Goal: Transaction & Acquisition: Purchase product/service

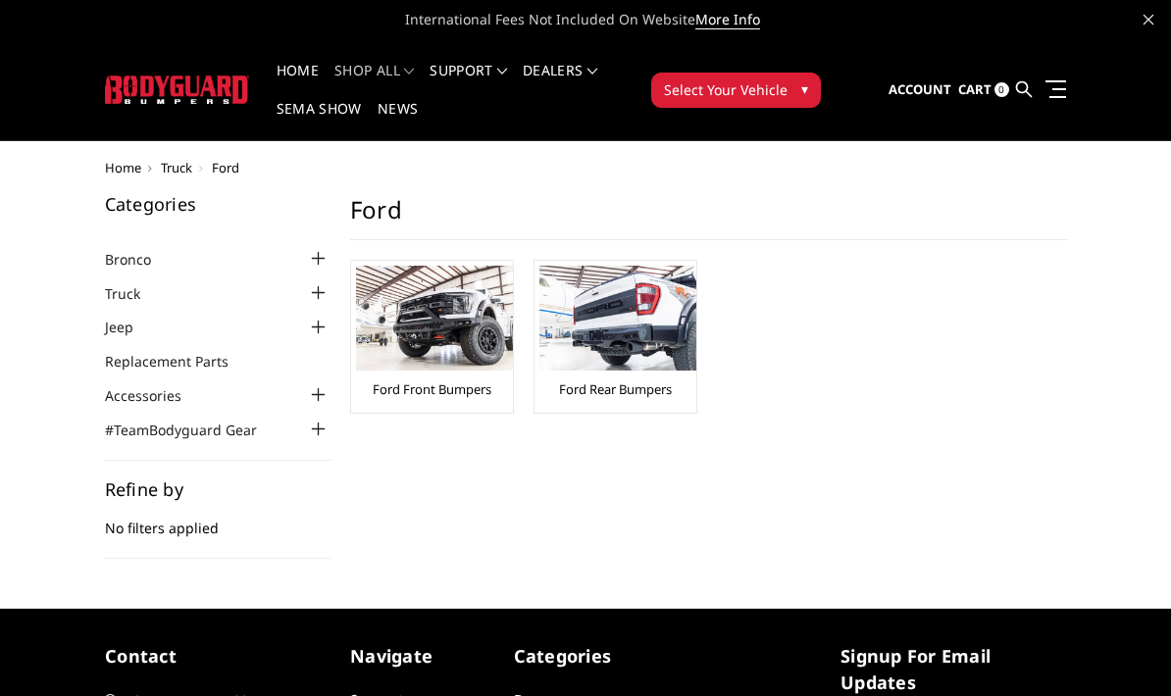
click at [327, 293] on div at bounding box center [319, 293] width 24 height 24
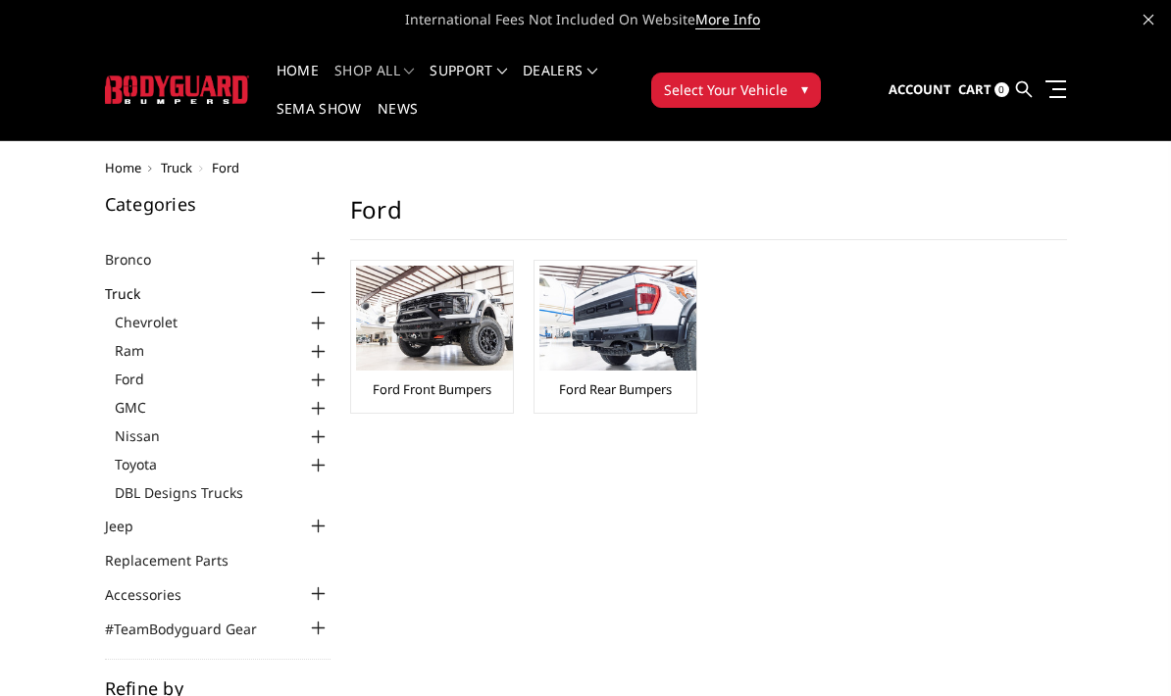
click at [328, 375] on div at bounding box center [319, 381] width 24 height 24
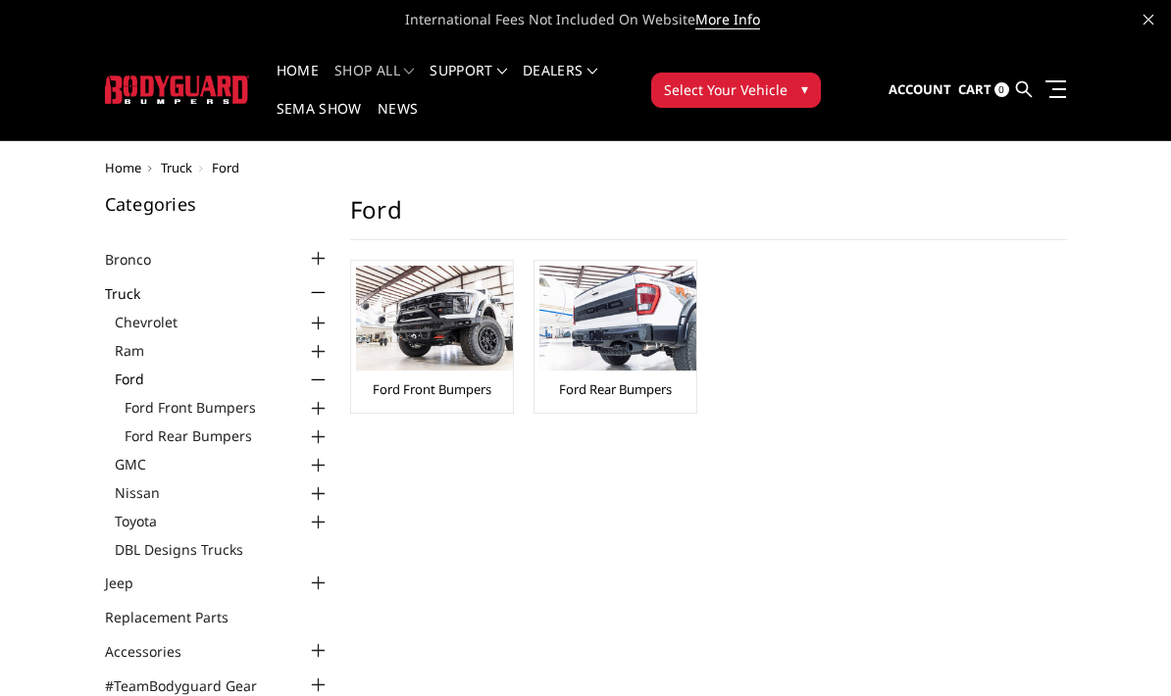
click at [329, 406] on div at bounding box center [319, 409] width 24 height 24
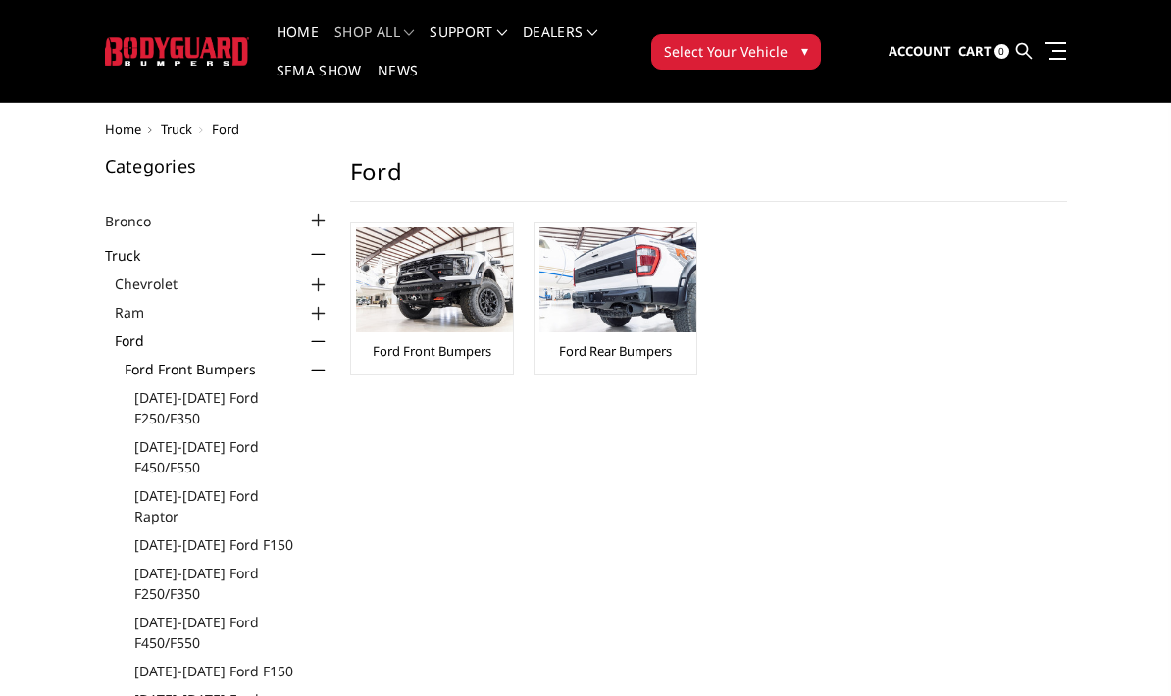
scroll to position [38, 0]
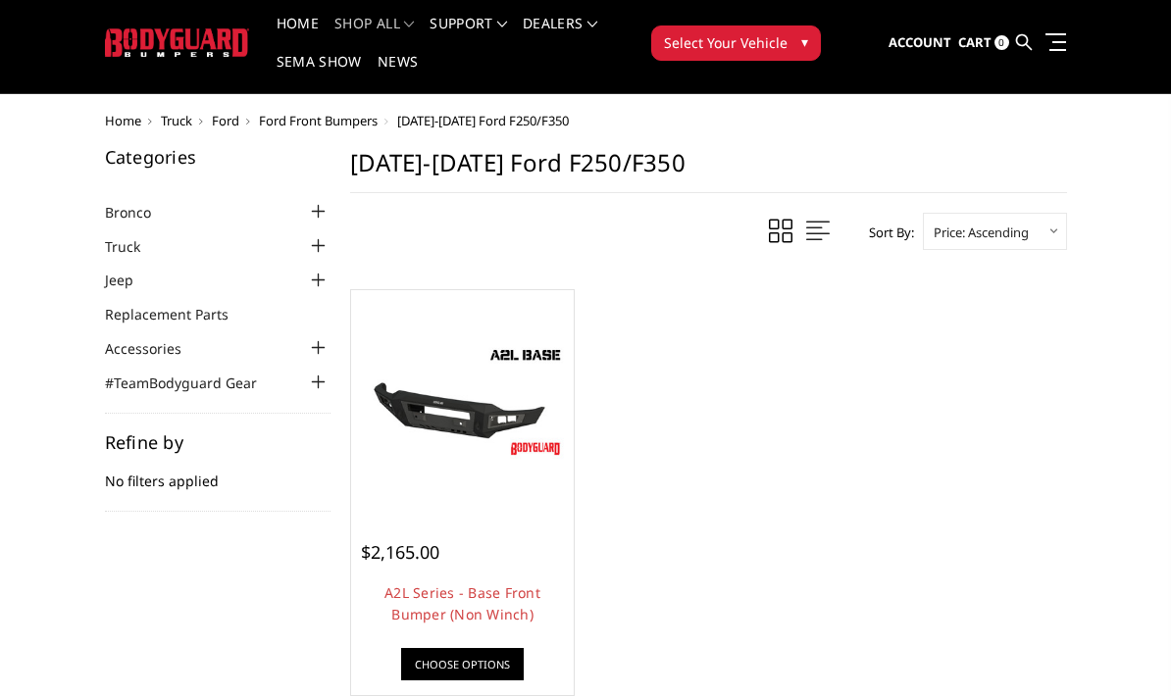
scroll to position [47, 0]
click at [469, 671] on link "Choose Options" at bounding box center [462, 664] width 123 height 32
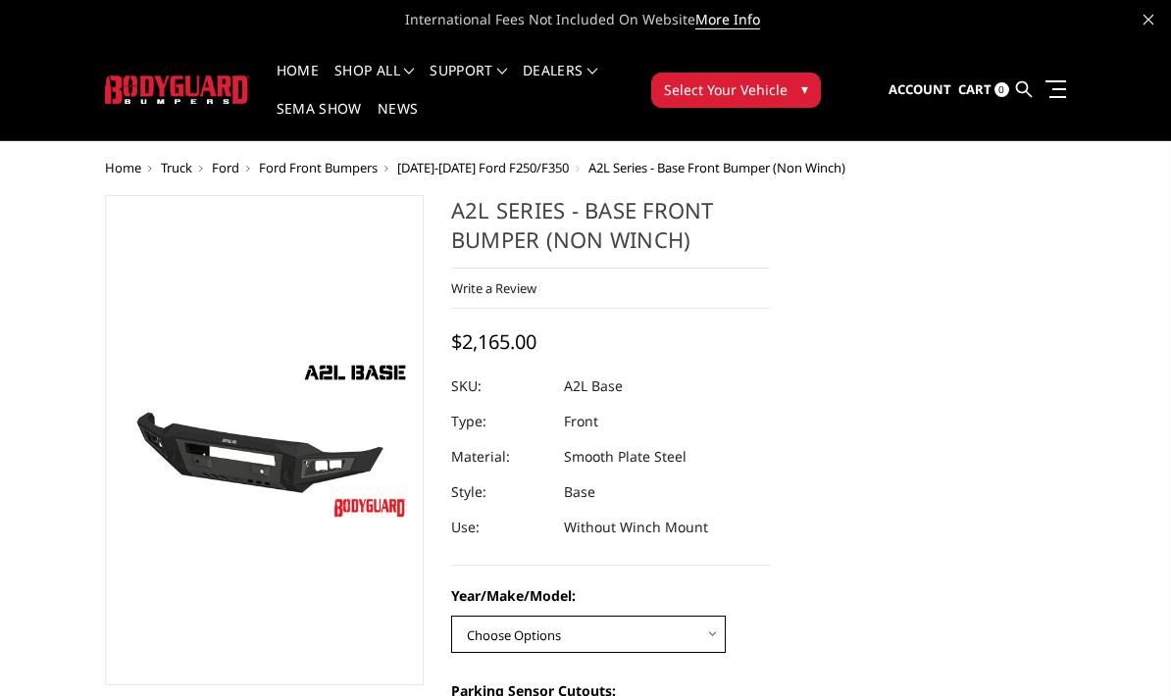
click at [712, 642] on select "Choose Options Chevrolet 15-19 2500/3500 Chevrolet 19-21 1500 Chevrolet 15-20 C…" at bounding box center [588, 634] width 275 height 37
select select "4336"
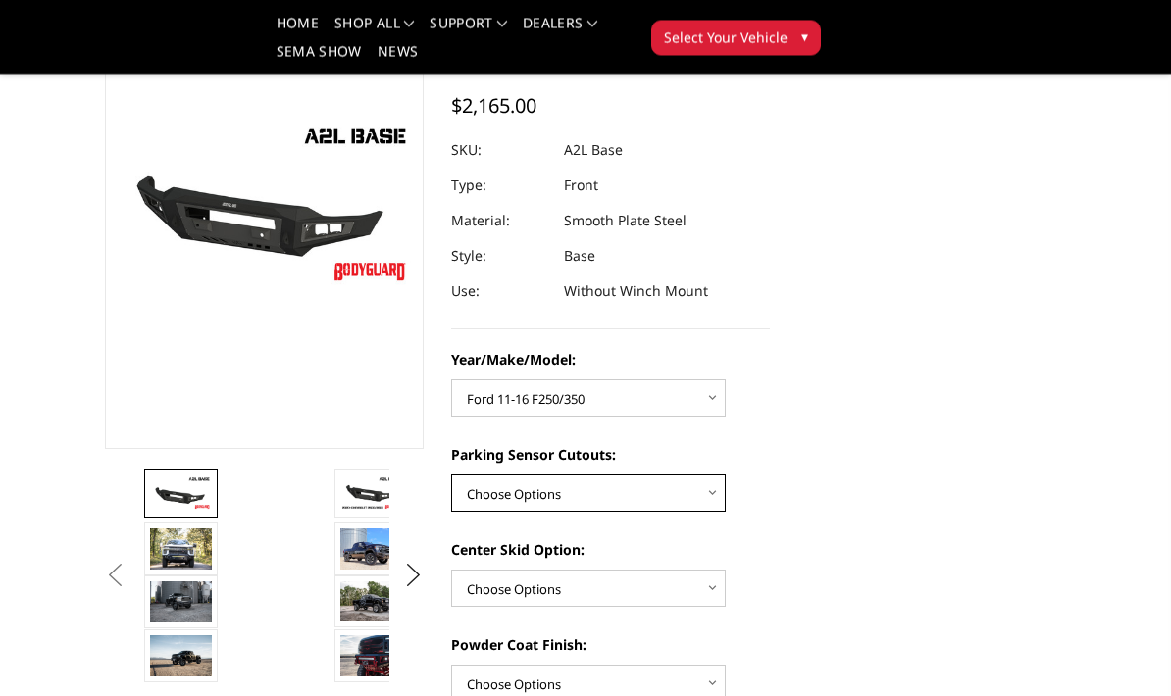
click at [707, 508] on select "Choose Options Yes - With Parking Sensor Cutouts No - Without Parking Sensor Cu…" at bounding box center [588, 494] width 275 height 37
select select "4328"
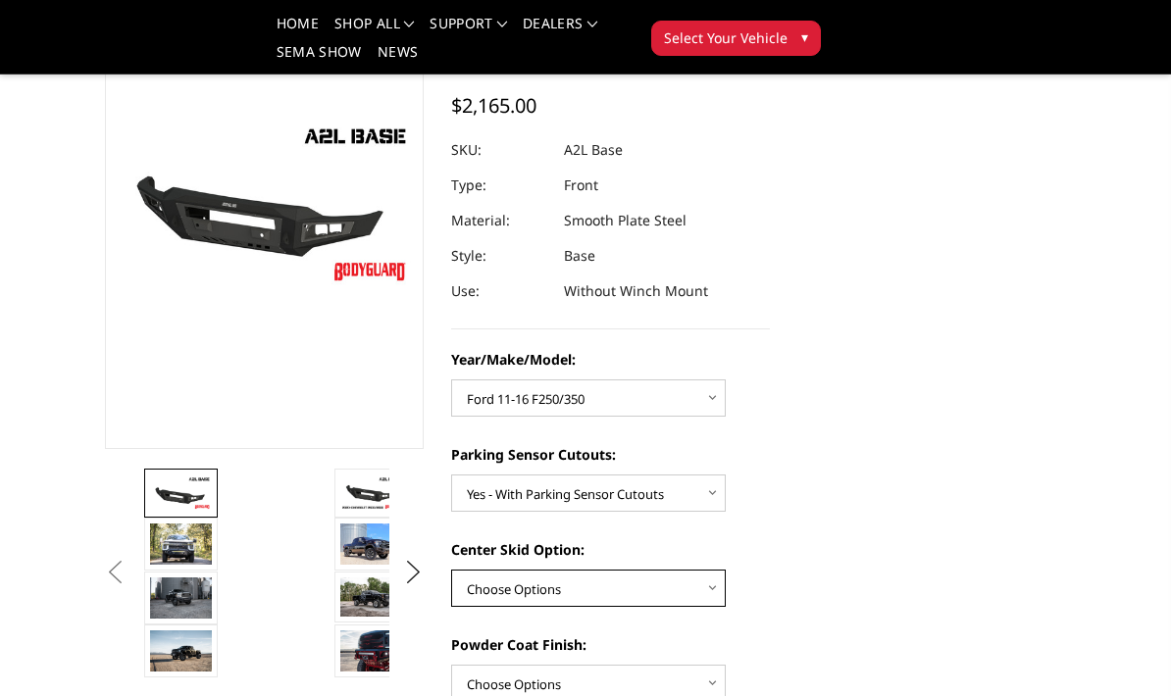
click at [718, 593] on select "Choose Options Single Light Bar Cutout" at bounding box center [588, 588] width 275 height 37
select select "4304"
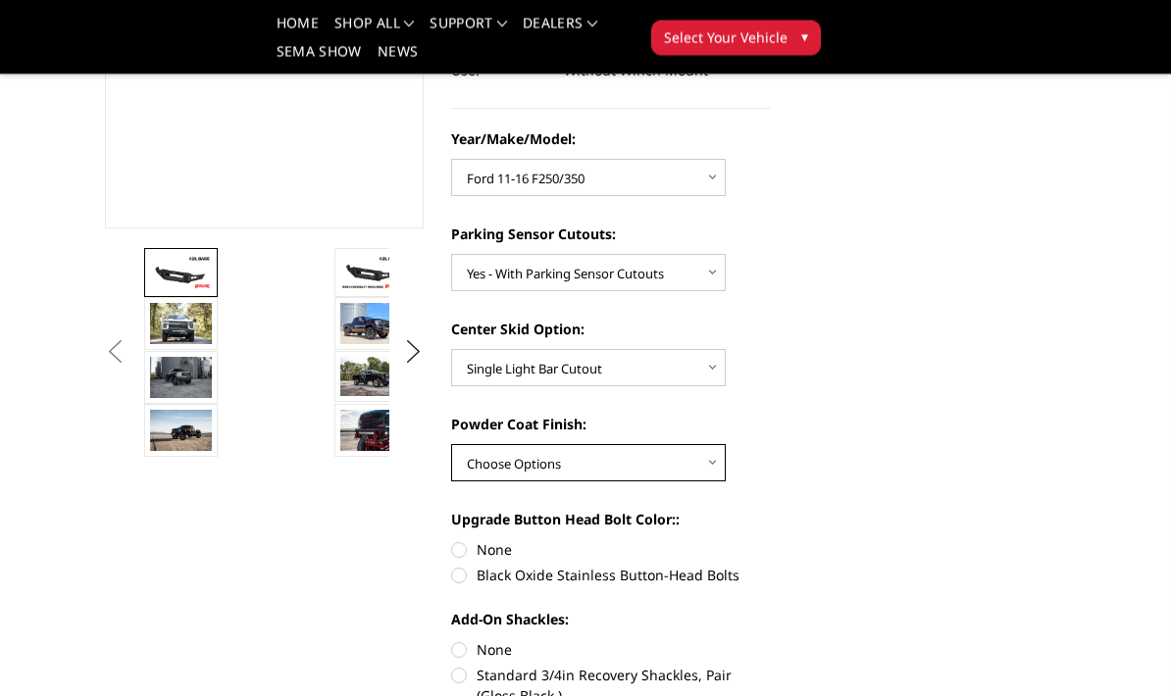
click at [711, 471] on select "Choose Options Bare metal (included) Texture Black Powder Coat" at bounding box center [588, 463] width 275 height 37
select select "4286"
click at [473, 581] on label "Black Oxide Stainless Button-Head Bolts" at bounding box center [610, 575] width 319 height 21
click at [770, 540] on input "Black Oxide Stainless Button-Head Bolts" at bounding box center [770, 539] width 1 height 1
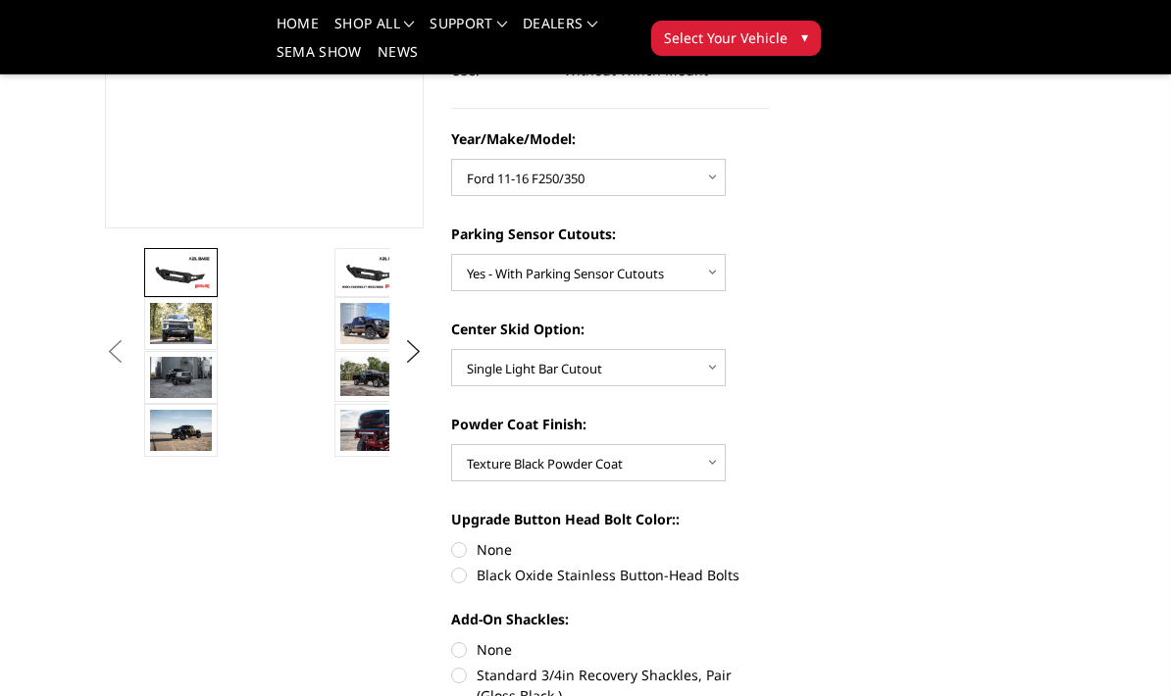
radio input "true"
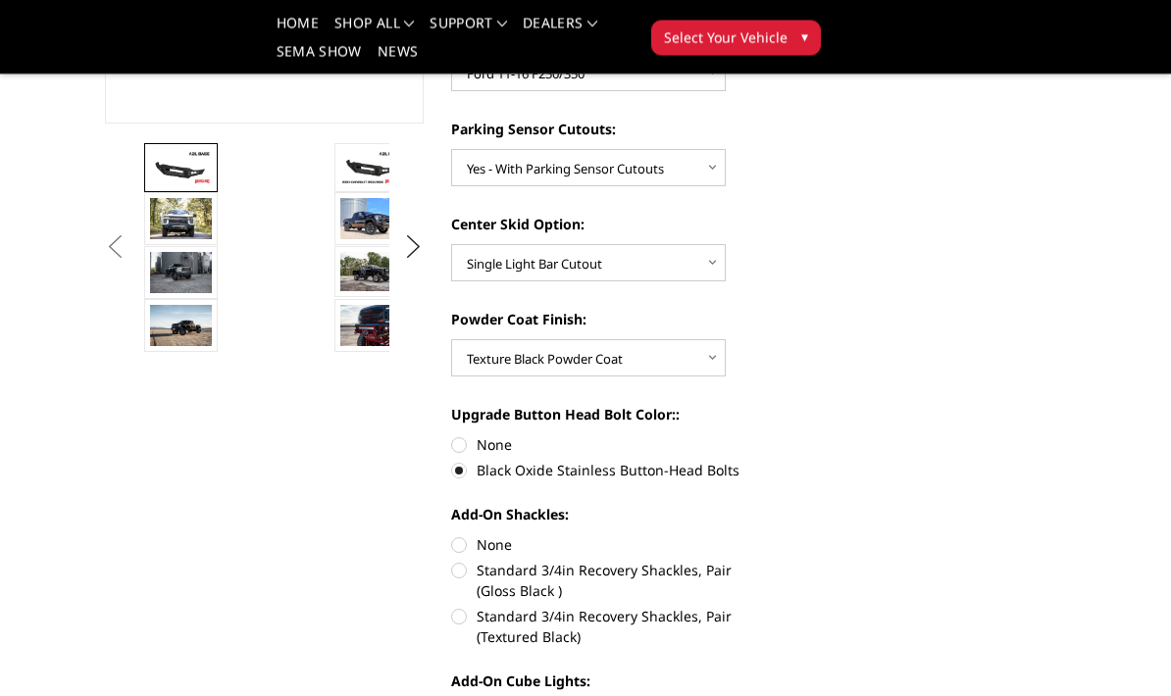
scroll to position [505, 0]
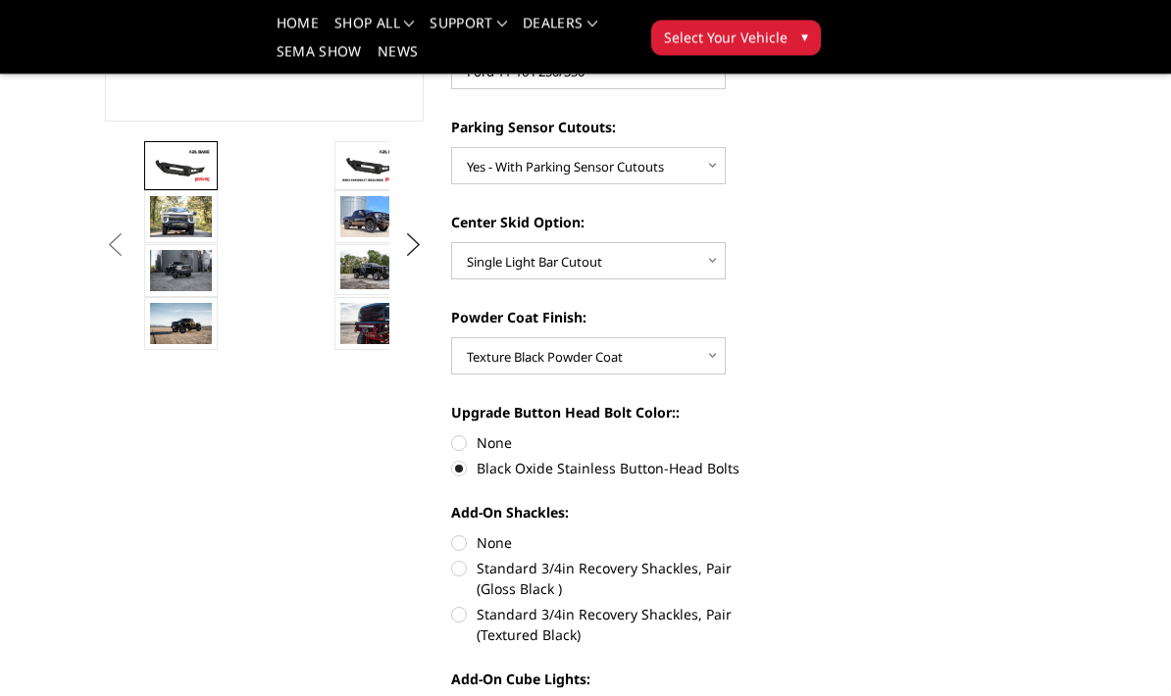
click at [465, 619] on label "Standard 3/4in Recovery Shackles, Pair (Textured Black)" at bounding box center [610, 625] width 319 height 41
click at [770, 560] on input "Standard 3/4in Recovery Shackles, Pair (Textured Black)" at bounding box center [770, 559] width 1 height 1
radio input "true"
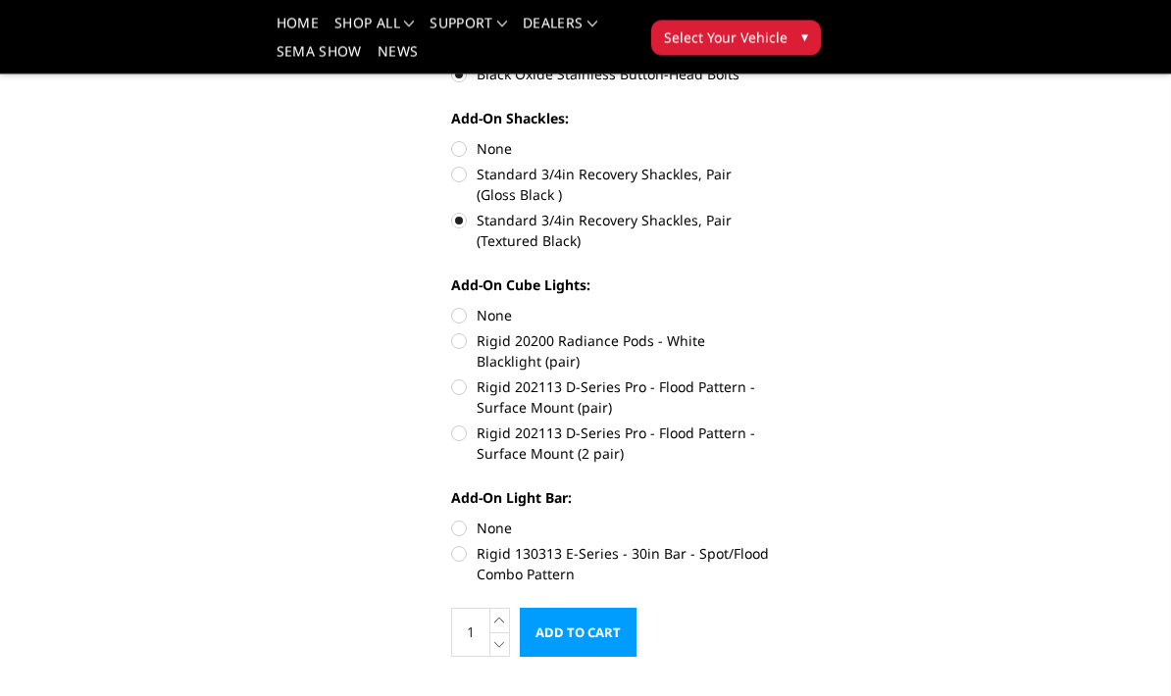
scroll to position [902, 0]
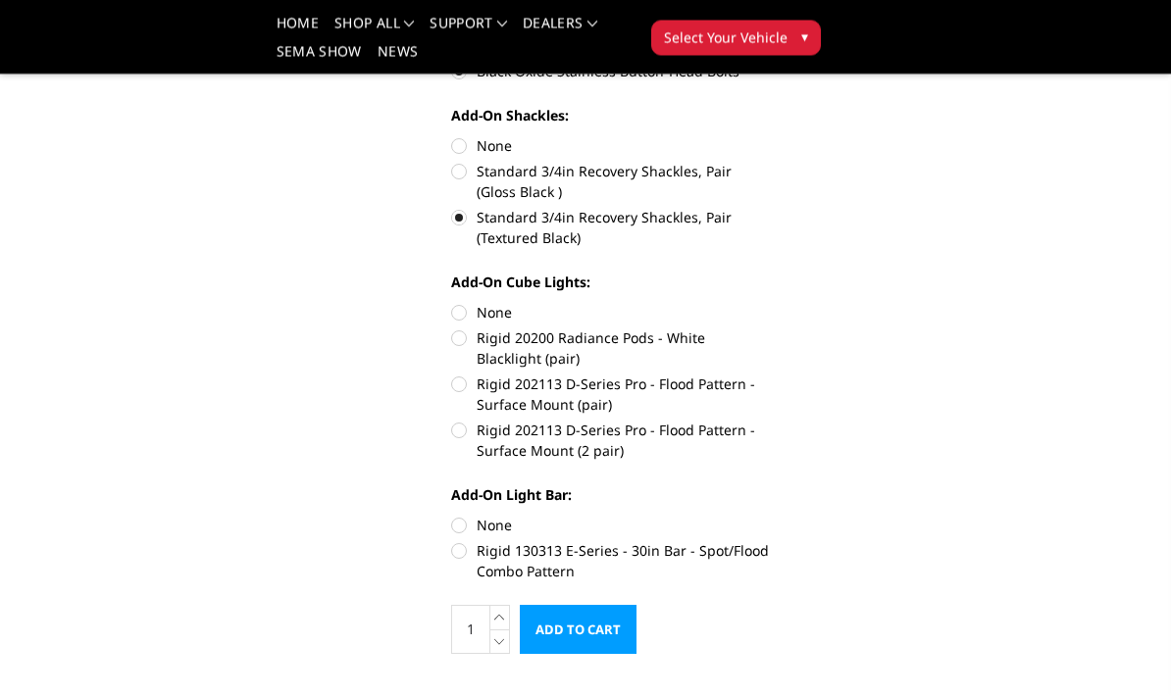
click at [465, 560] on label "Rigid 130313 E-Series - 30in Bar - Spot/Flood Combo Pattern" at bounding box center [610, 561] width 319 height 41
click at [770, 517] on input "Rigid 130313 E-Series - 30in Bar - Spot/Flood Combo Pattern" at bounding box center [770, 516] width 1 height 1
radio input "true"
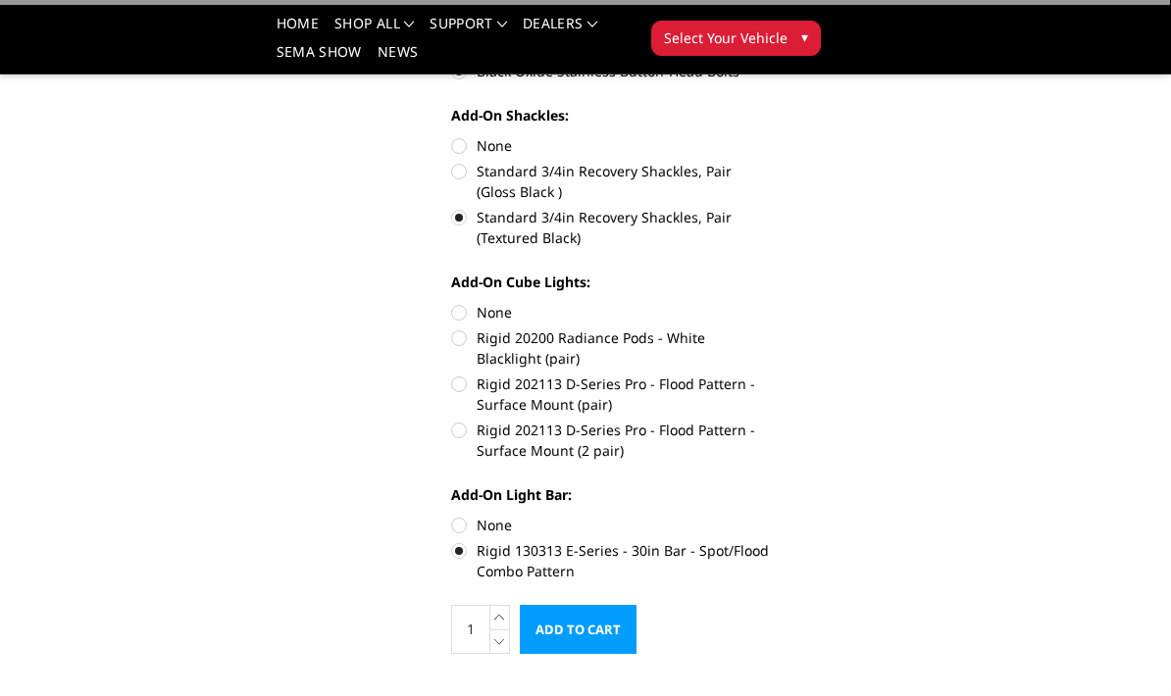
click at [615, 652] on input "Add to Cart" at bounding box center [578, 629] width 117 height 49
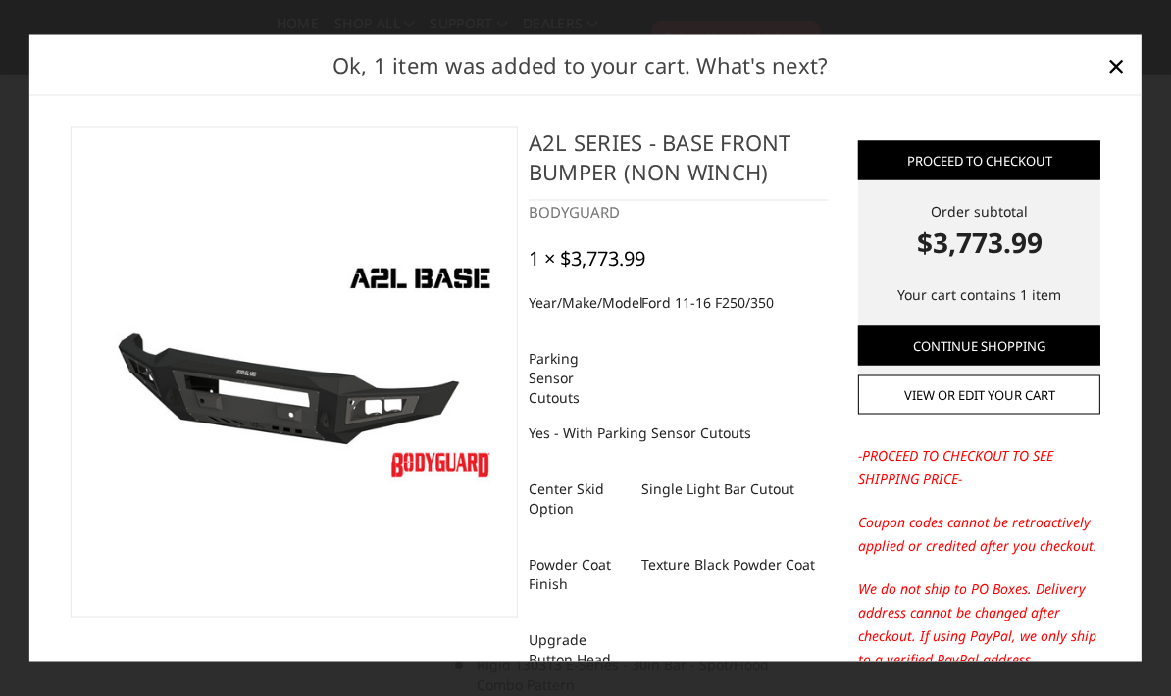
scroll to position [787, 0]
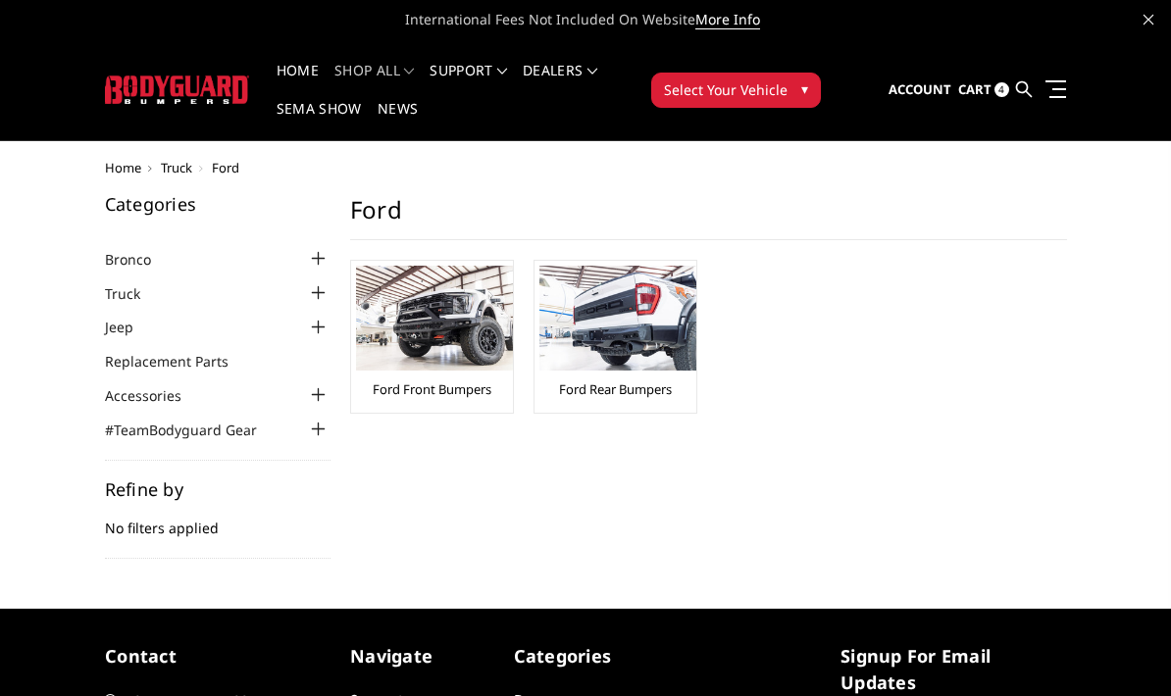
scroll to position [117, 0]
